Goal: Understand site structure: Grasp the organization and layout of the website

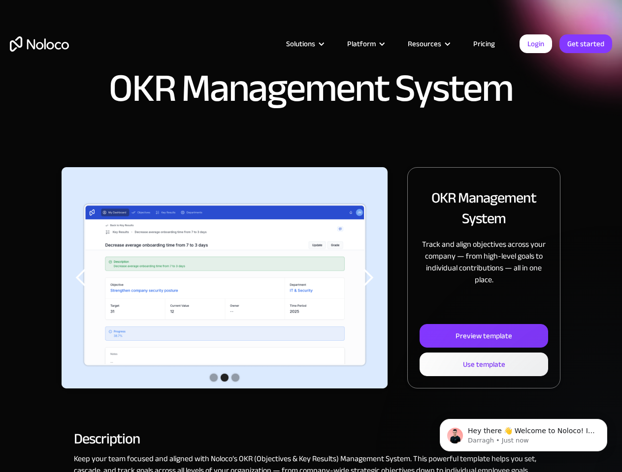
click at [311, 236] on img "2 of 3" at bounding box center [225, 285] width 326 height 237
click at [294, 44] on div "Solutions" at bounding box center [300, 43] width 29 height 13
click at [305, 44] on div "Solutions" at bounding box center [300, 43] width 29 height 13
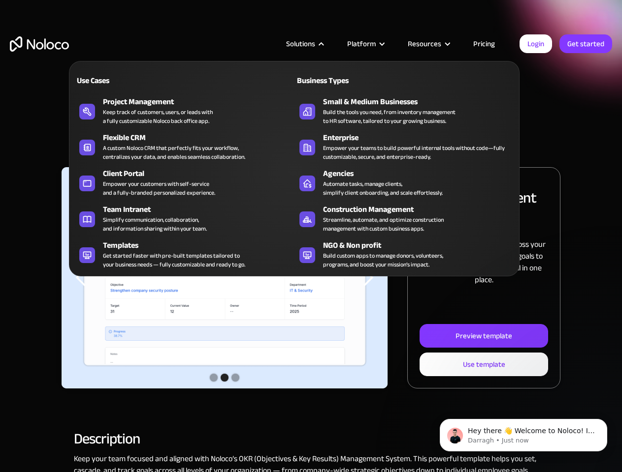
click at [365, 44] on div "Platform" at bounding box center [361, 43] width 29 height 13
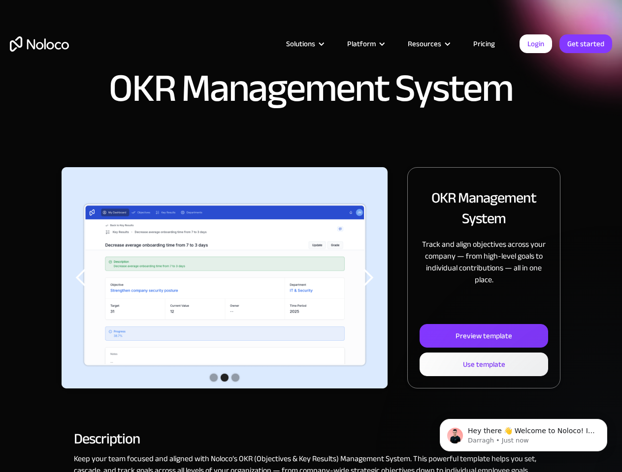
click at [428, 44] on div "Resources" at bounding box center [424, 43] width 33 height 13
click at [224, 278] on img "2 of 3" at bounding box center [225, 285] width 326 height 237
click at [81, 278] on div "previous slide" at bounding box center [81, 278] width 20 height 20
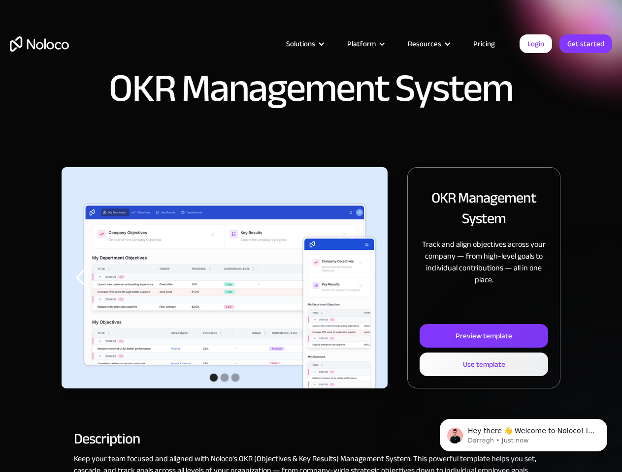
click at [368, 278] on div "next slide" at bounding box center [368, 278] width 20 height 20
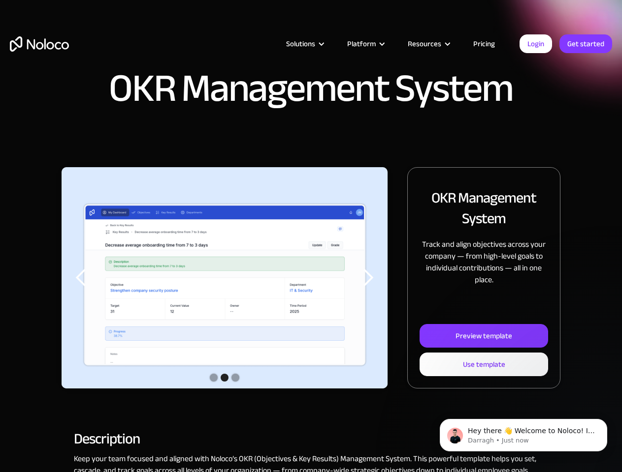
click at [224, 379] on div "Show slide 2 of 3" at bounding box center [224, 378] width 8 height 8
click at [214, 378] on div "Show slide 1 of 3" at bounding box center [214, 378] width 8 height 8
